Goal: Task Accomplishment & Management: Manage account settings

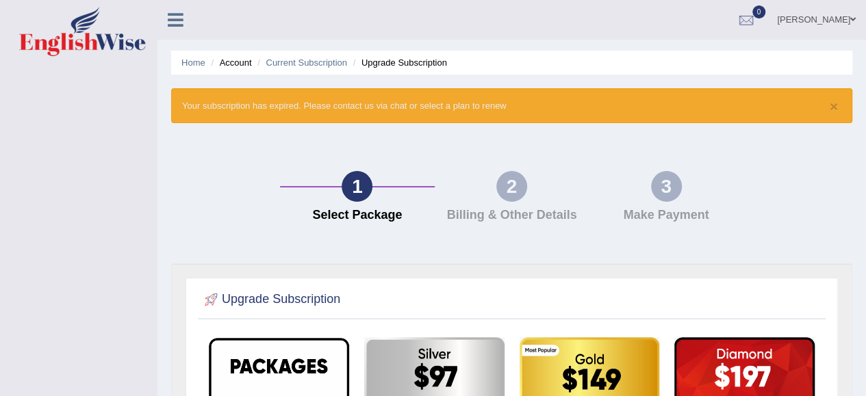
click at [145, 187] on div "Toggle navigation Evrayem Khalil Toggle navigation Username: evrayem Access Typ…" at bounding box center [433, 376] width 866 height 753
click at [315, 62] on link "Current Subscription" at bounding box center [305, 62] width 81 height 10
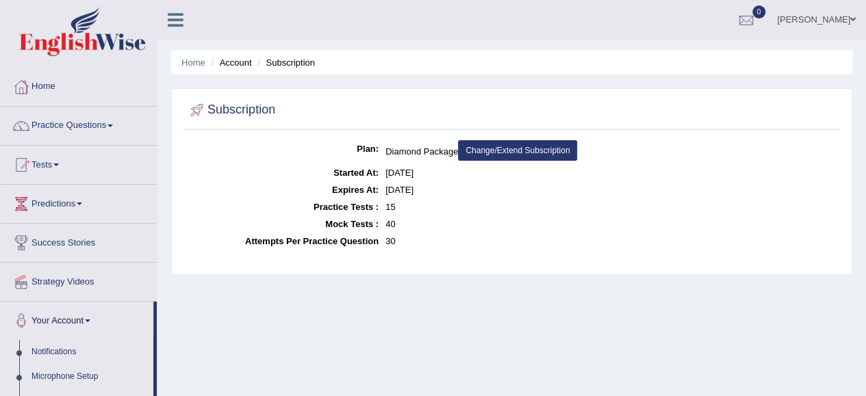
click at [847, 14] on link "[PERSON_NAME]" at bounding box center [815, 18] width 99 height 36
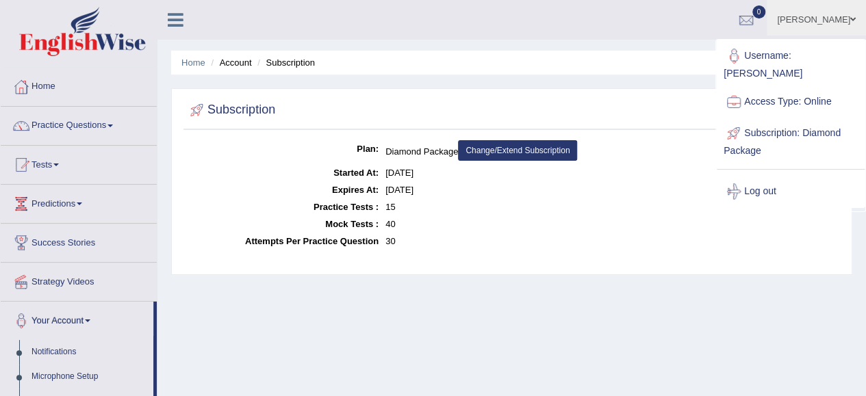
click at [780, 55] on link "Username: [PERSON_NAME]" at bounding box center [790, 63] width 148 height 46
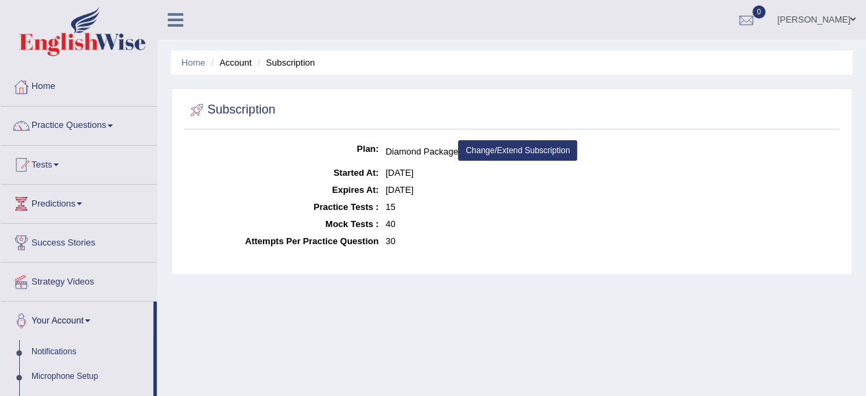
click at [813, 23] on link "[PERSON_NAME]" at bounding box center [815, 18] width 99 height 36
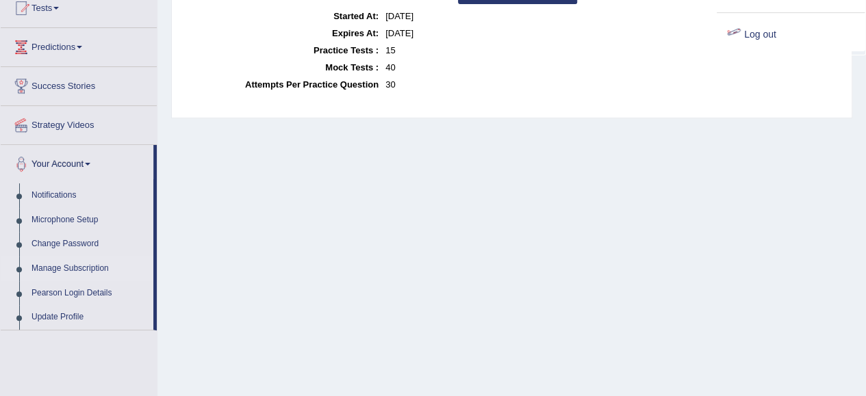
scroll to position [137, 0]
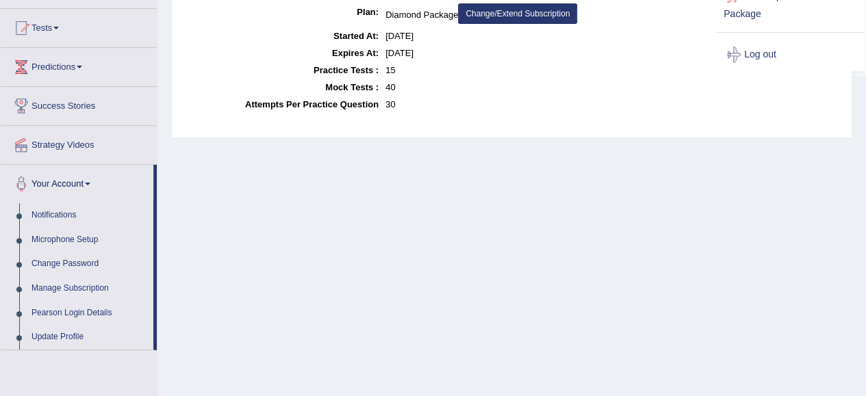
click at [758, 40] on link "Log out" at bounding box center [790, 54] width 148 height 31
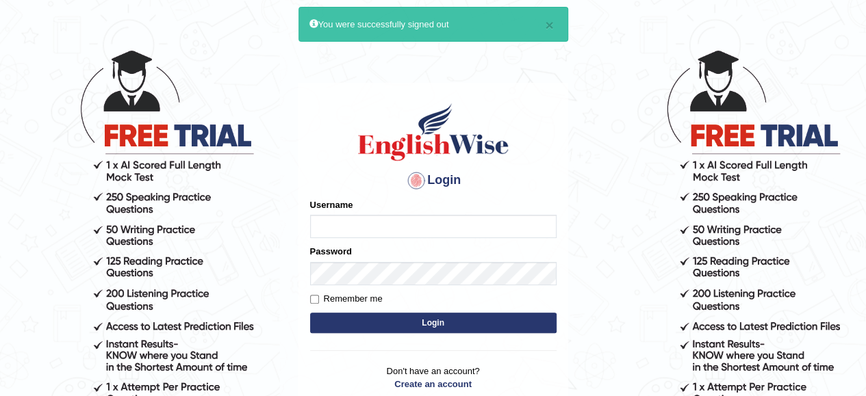
scroll to position [68, 0]
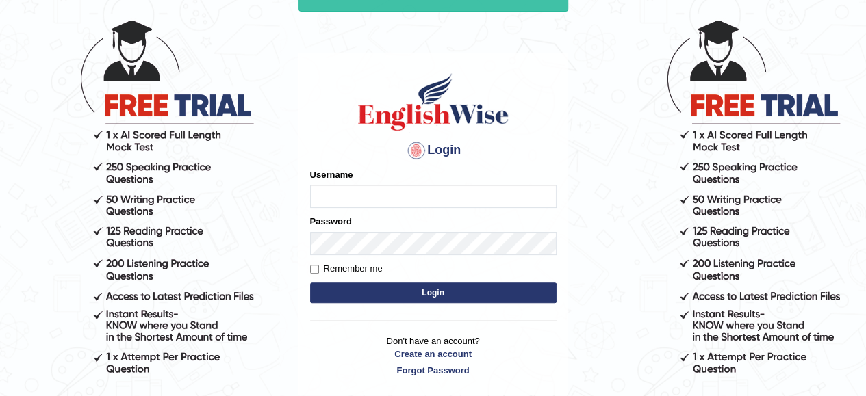
type input "evrayem"
click at [313, 268] on input "Remember me" at bounding box center [314, 269] width 9 height 9
checkbox input "true"
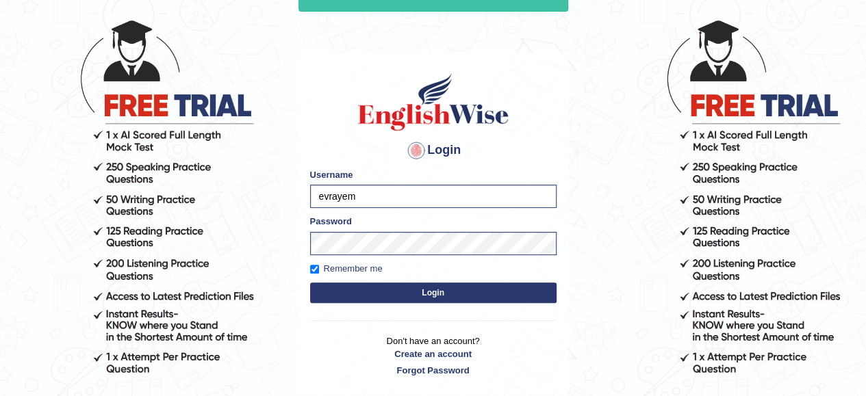
click at [430, 294] on button "Login" at bounding box center [433, 293] width 246 height 21
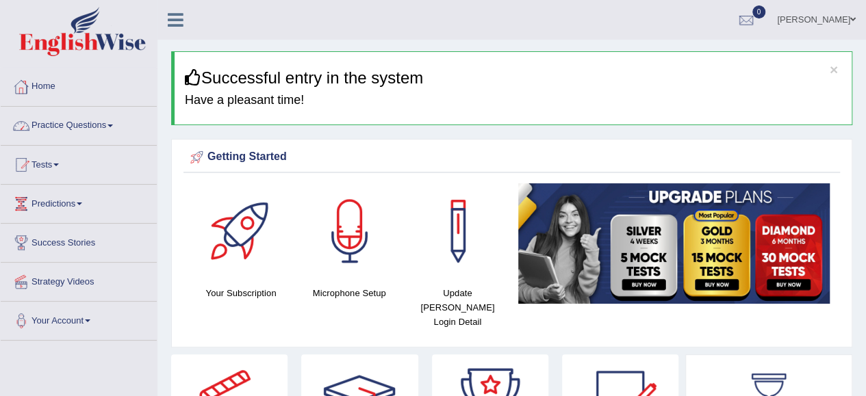
click at [68, 123] on link "Practice Questions" at bounding box center [79, 124] width 156 height 34
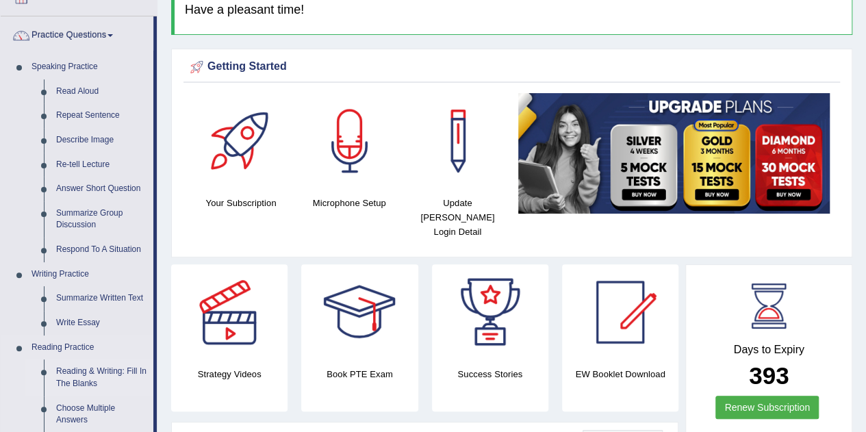
scroll to position [68, 0]
